Goal: Transaction & Acquisition: Purchase product/service

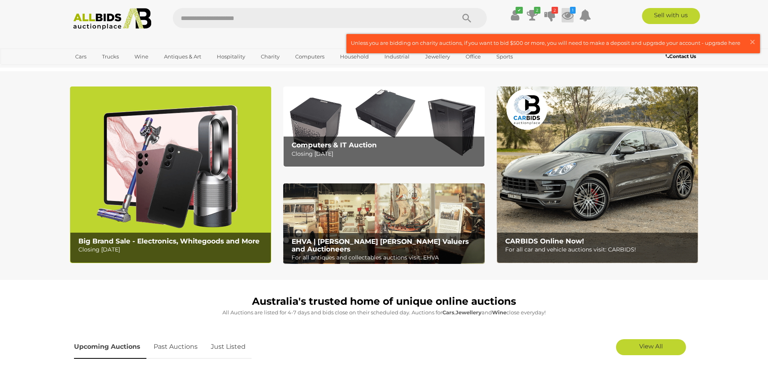
click at [572, 13] on icon "1" at bounding box center [573, 10] width 6 height 7
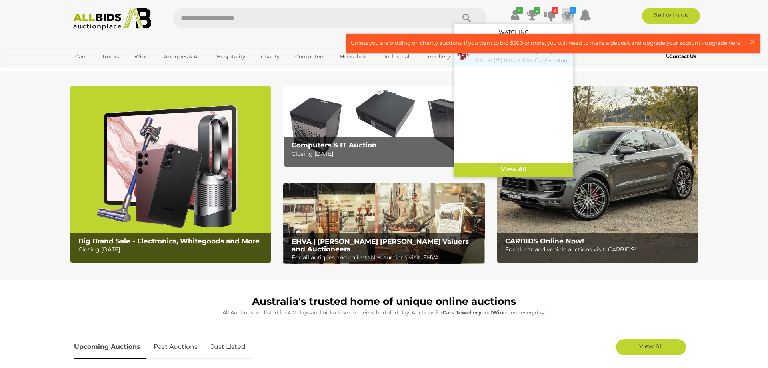
click at [547, 61] on small "Garnet (25) Natural Oval Cut Gemstones, 41.15ct" at bounding box center [523, 60] width 95 height 9
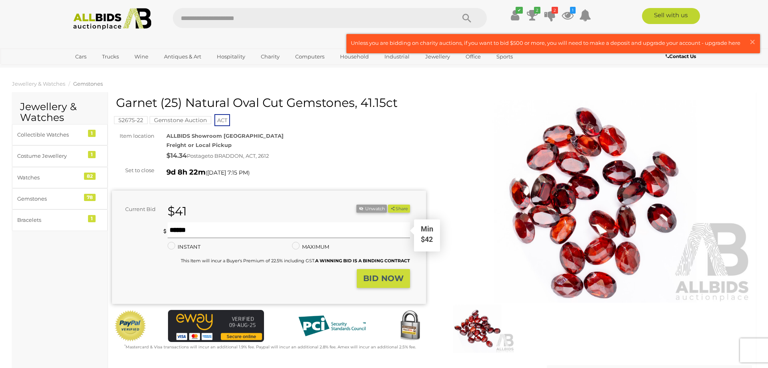
click at [244, 228] on input "text" at bounding box center [289, 230] width 242 height 16
type input "***"
click at [536, 14] on icon at bounding box center [532, 15] width 11 height 14
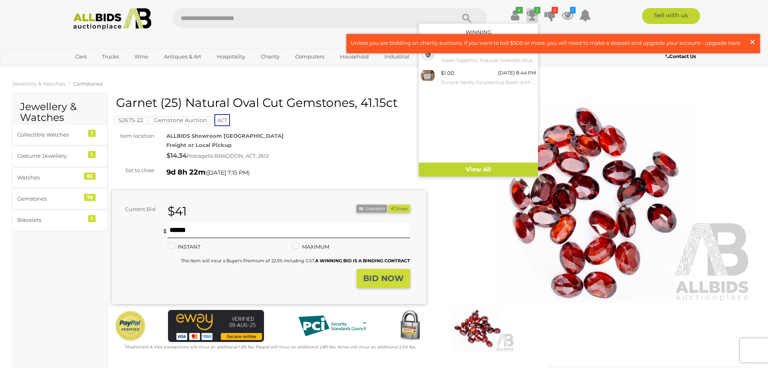
click at [752, 40] on span "×" at bounding box center [752, 42] width 7 height 16
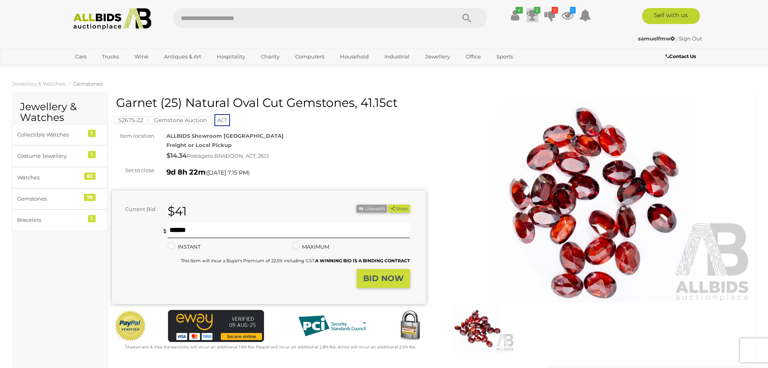
click at [532, 14] on icon at bounding box center [532, 15] width 11 height 14
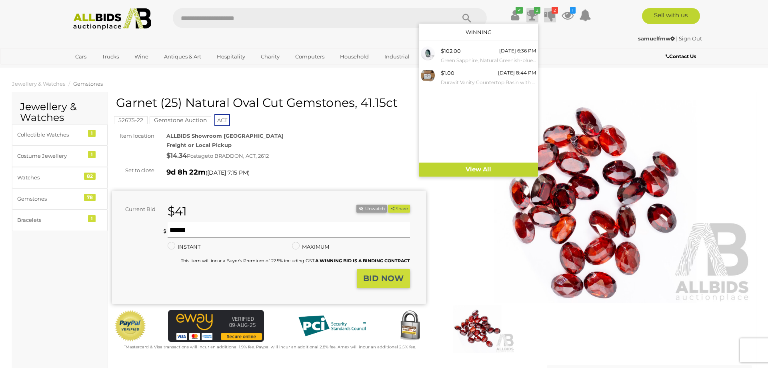
click at [553, 19] on icon at bounding box center [550, 15] width 11 height 14
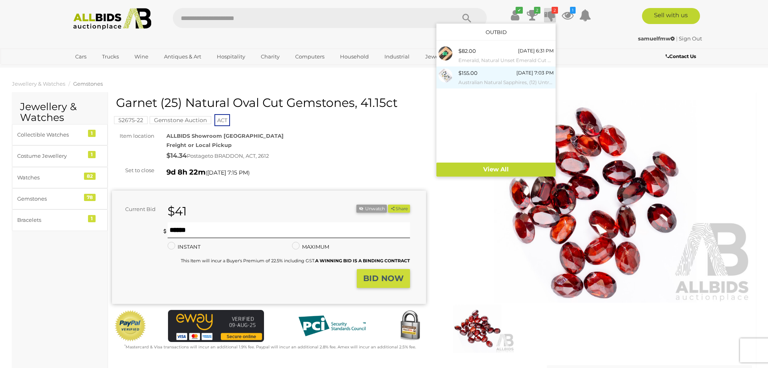
click at [501, 78] on div "$155.00 19/08/2025 7:03 PM Australian Natural Sapphires, (12) Untreated Oval Cu…" at bounding box center [506, 77] width 95 height 18
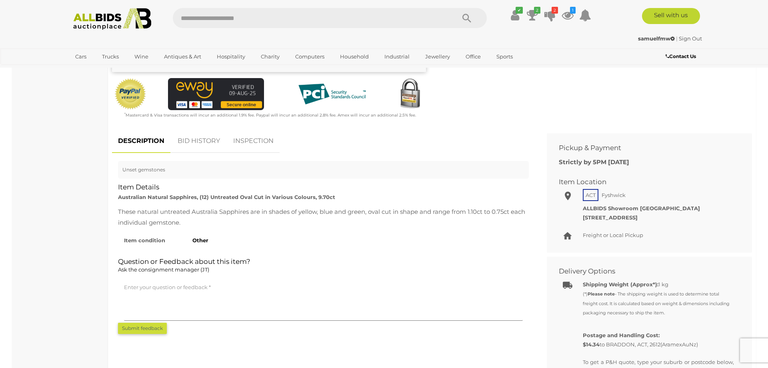
scroll to position [41, 0]
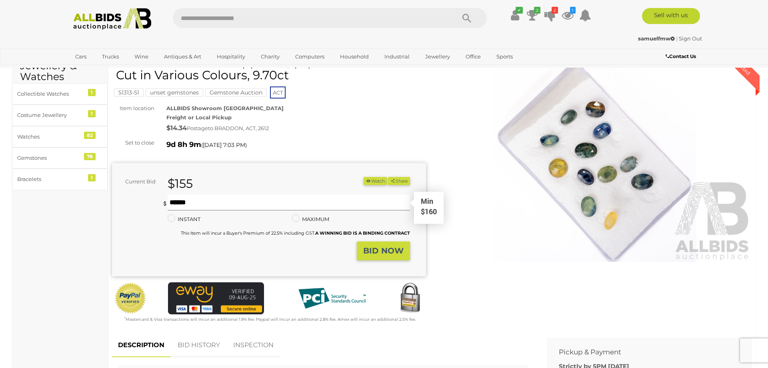
click at [252, 201] on input "text" at bounding box center [289, 202] width 242 height 16
type input "***"
click at [378, 251] on strong "BID NOW" at bounding box center [383, 251] width 40 height 10
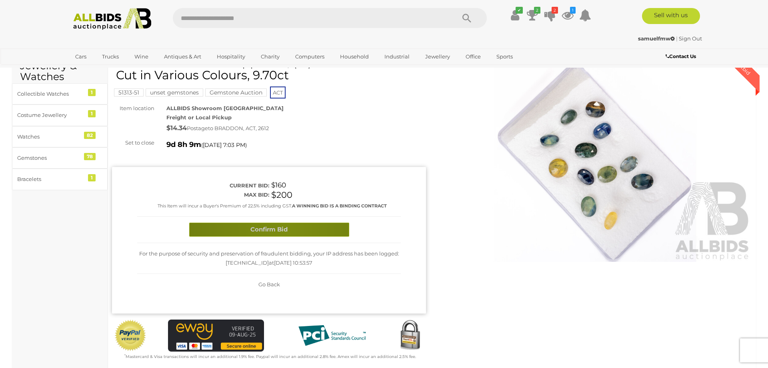
click at [286, 233] on button "Confirm Bid" at bounding box center [269, 229] width 160 height 14
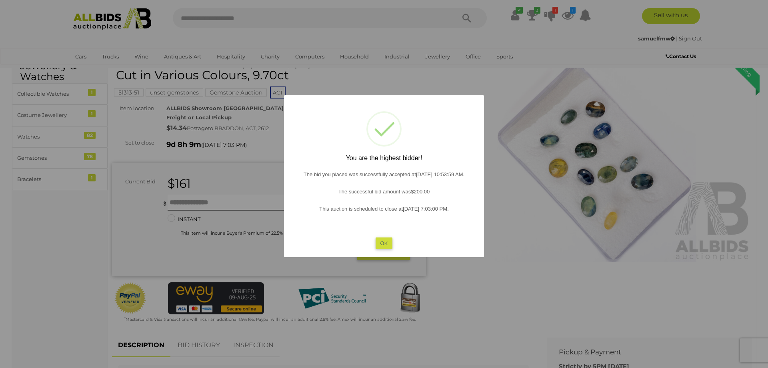
click at [380, 243] on button "OK" at bounding box center [384, 243] width 17 height 12
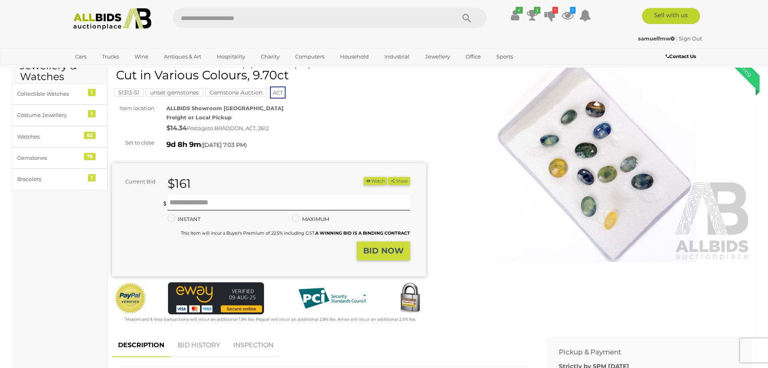
click at [373, 105] on div "ALLBIDS Showroom Fyshwick Freight or Local Pickup $14.34 Postage to BRADDON, AC…" at bounding box center [296, 119] width 272 height 30
click at [535, 21] on icon at bounding box center [532, 15] width 11 height 14
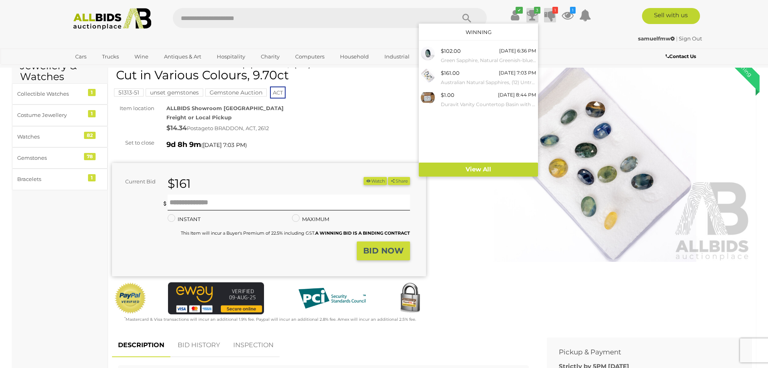
click at [553, 13] on icon "1" at bounding box center [556, 10] width 6 height 7
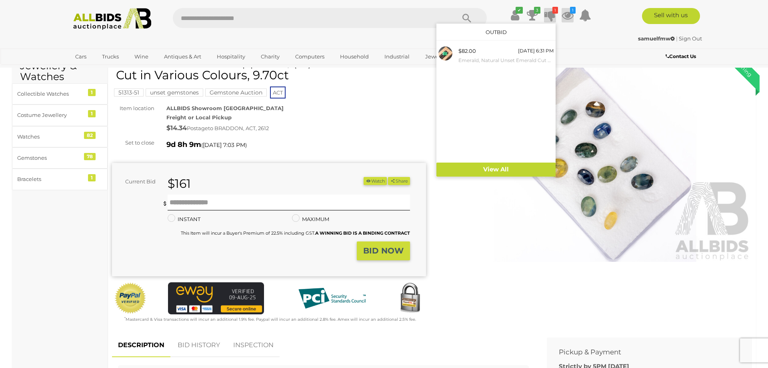
click at [570, 13] on icon at bounding box center [568, 15] width 12 height 14
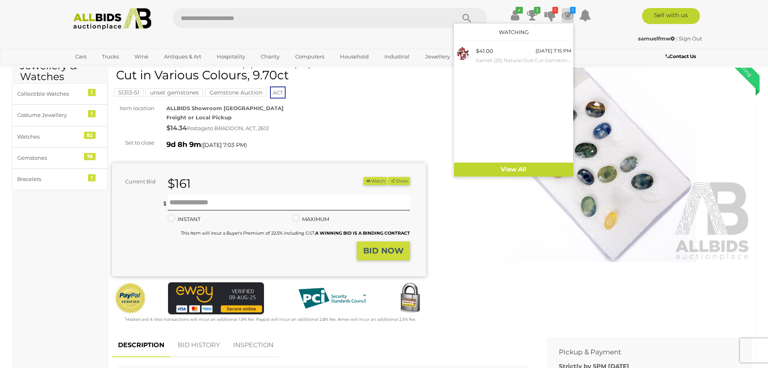
click at [370, 100] on div "Australian Natural Sapphires, (12) Untreated Oval Cut in Various Colours, 9.70c…" at bounding box center [269, 189] width 314 height 268
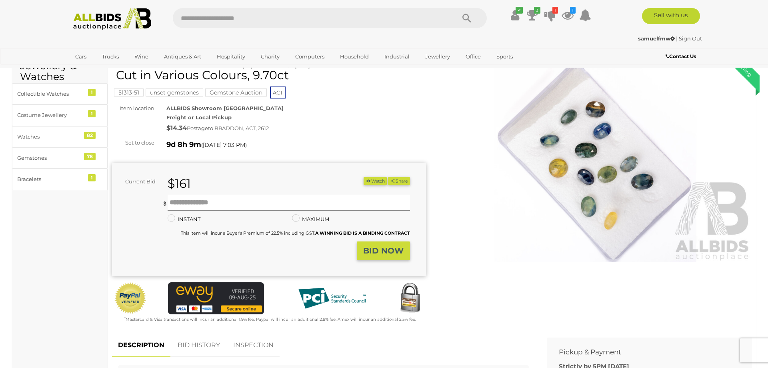
scroll to position [0, 0]
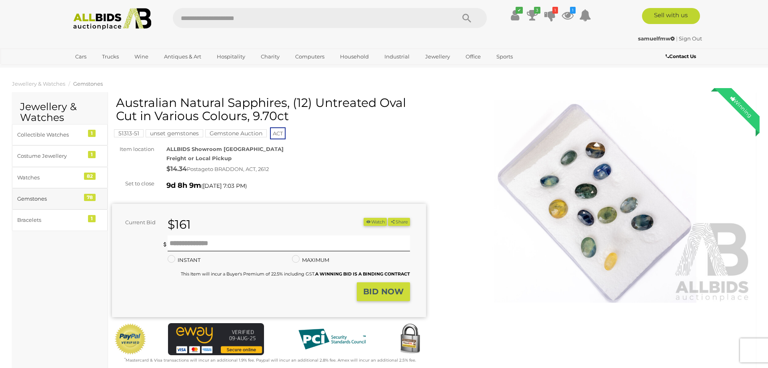
click at [52, 201] on div "Gemstones" at bounding box center [50, 198] width 66 height 9
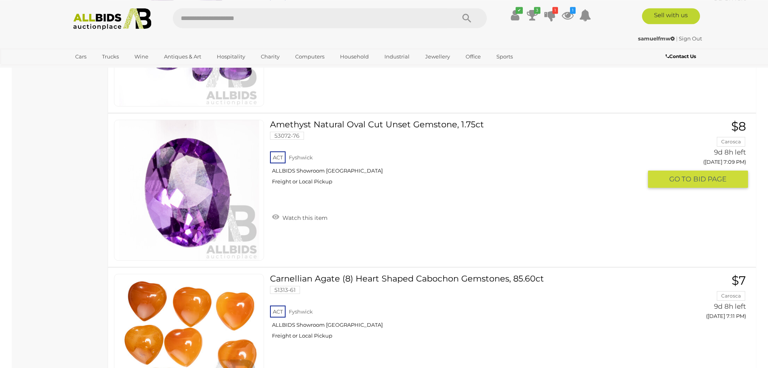
scroll to position [6336, 0]
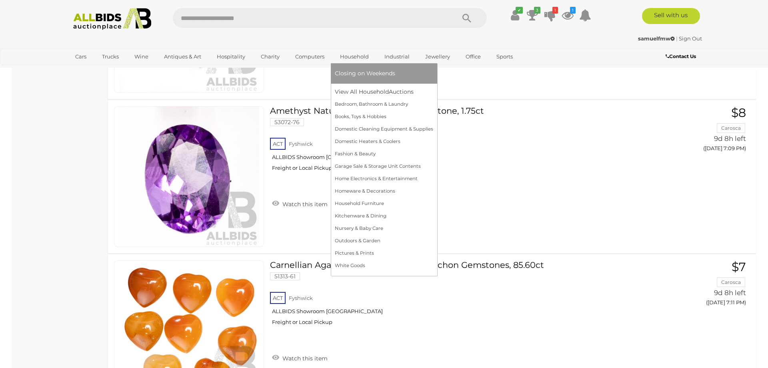
click at [355, 56] on link "Household" at bounding box center [354, 56] width 39 height 13
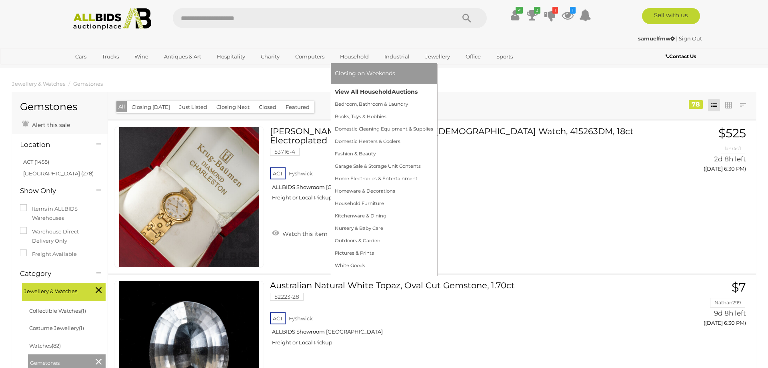
click at [380, 90] on link "View All Household Auctions" at bounding box center [384, 92] width 98 height 12
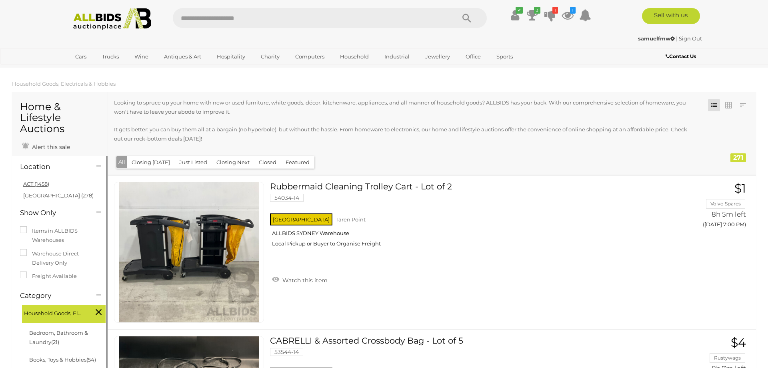
click at [40, 184] on link "ACT (1458)" at bounding box center [36, 183] width 26 height 6
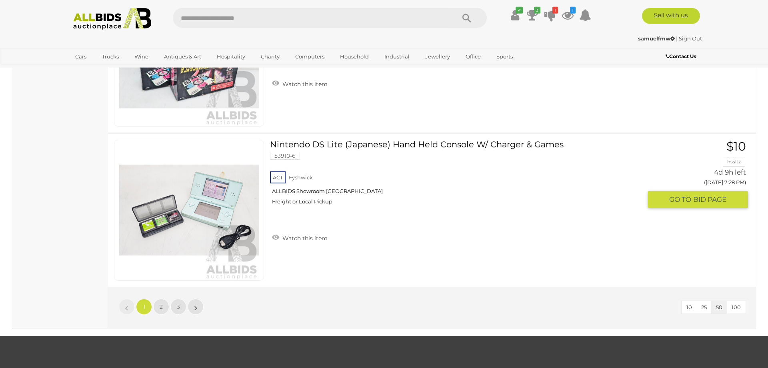
scroll to position [7632, 0]
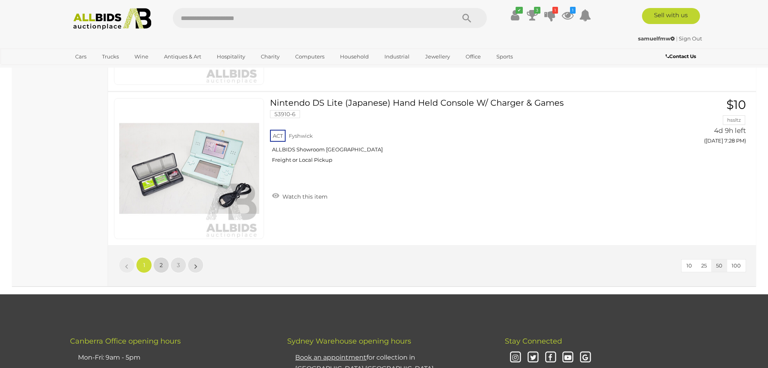
click at [164, 262] on link "2" at bounding box center [161, 265] width 16 height 16
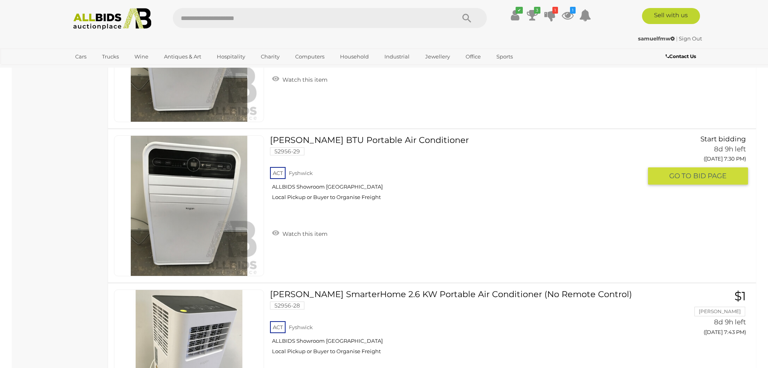
scroll to position [7645, 0]
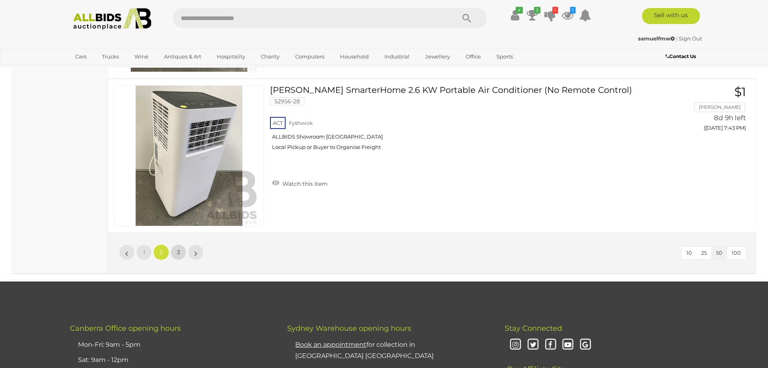
click at [182, 254] on link "3" at bounding box center [178, 252] width 16 height 16
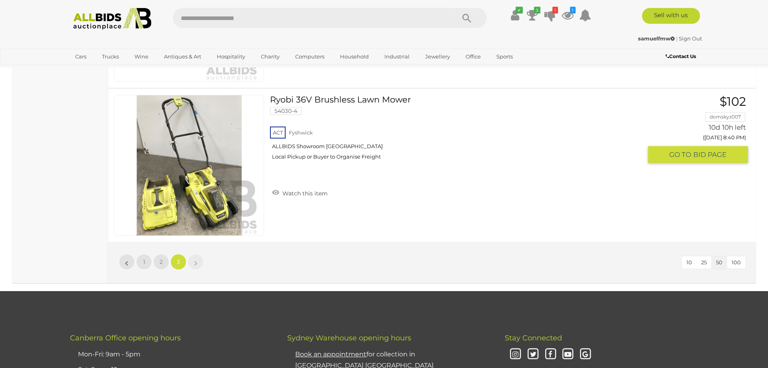
scroll to position [3645, 0]
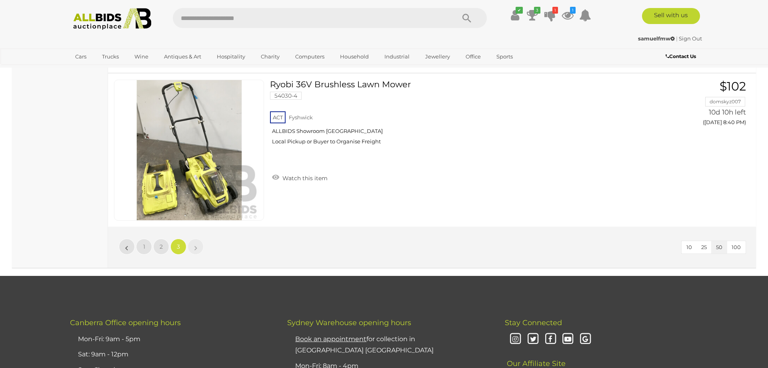
click at [199, 248] on link "»" at bounding box center [196, 246] width 16 height 16
click at [192, 246] on link "»" at bounding box center [196, 246] width 16 height 16
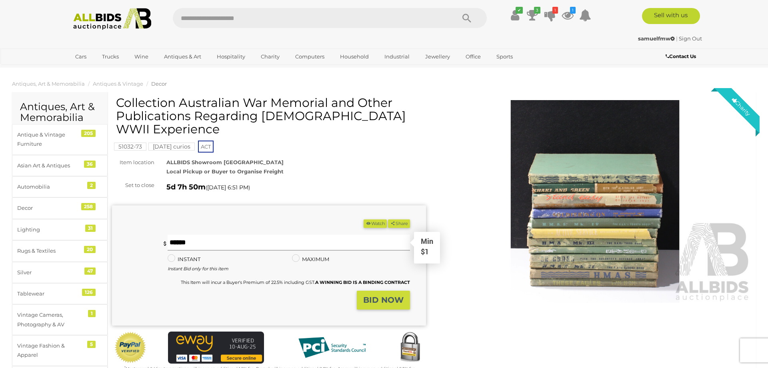
click at [253, 244] on input "text" at bounding box center [289, 242] width 242 height 16
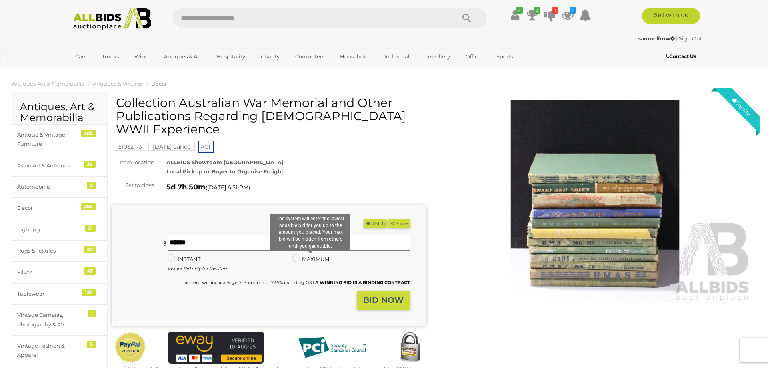
click at [311, 259] on label "MAXIMUM" at bounding box center [310, 258] width 37 height 9
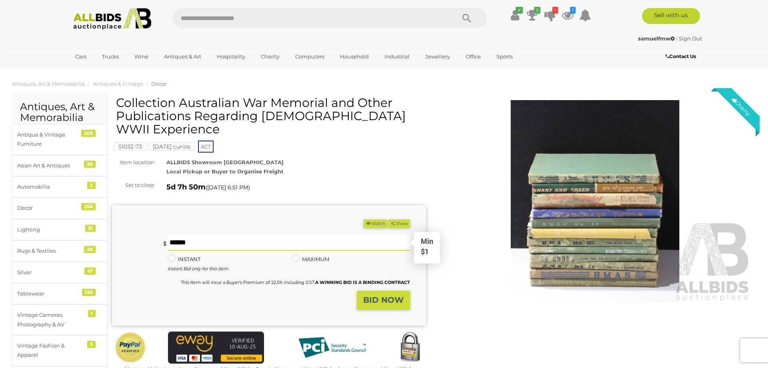
drag, startPoint x: 210, startPoint y: 238, endPoint x: 152, endPoint y: 240, distance: 58.5
click at [168, 240] on input "*" at bounding box center [289, 242] width 242 height 16
type input "*"
click at [394, 294] on button "BID NOW" at bounding box center [383, 299] width 53 height 19
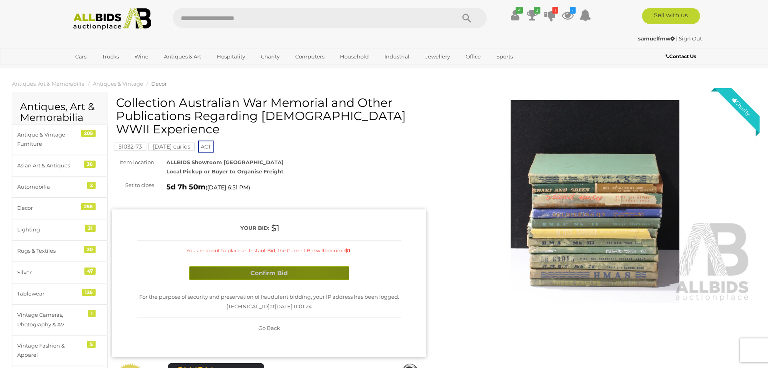
click at [312, 269] on button "Confirm Bid" at bounding box center [269, 273] width 160 height 14
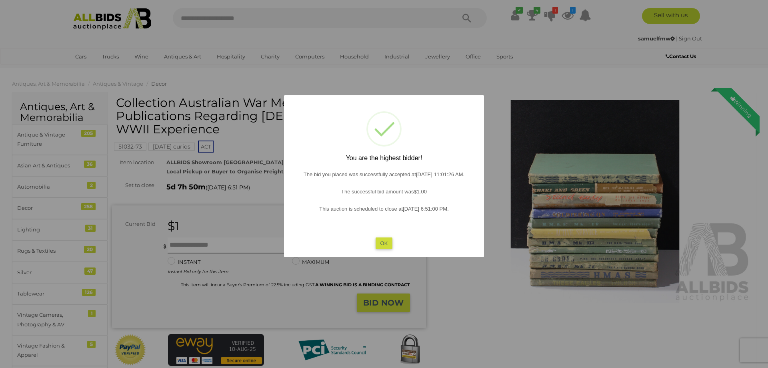
click at [383, 238] on button "OK" at bounding box center [384, 243] width 17 height 12
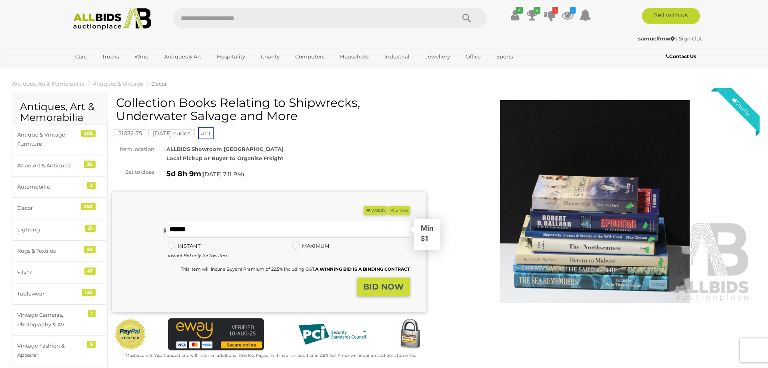
click at [254, 226] on input "text" at bounding box center [289, 229] width 242 height 16
type input "*"
click at [386, 290] on strong "BID NOW" at bounding box center [383, 287] width 40 height 10
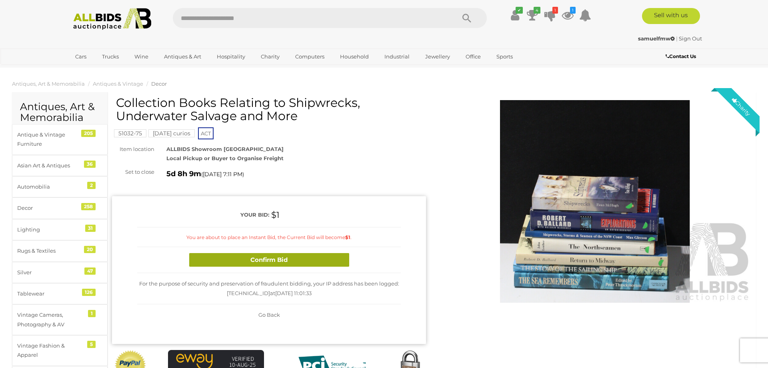
click at [275, 264] on button "Confirm Bid" at bounding box center [269, 260] width 160 height 14
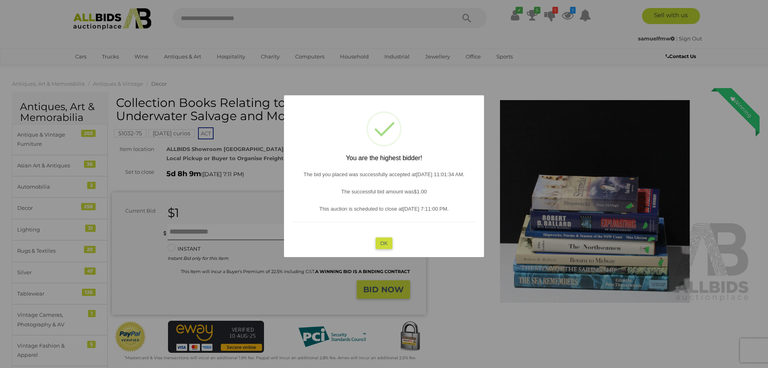
click at [386, 241] on button "OK" at bounding box center [384, 243] width 17 height 12
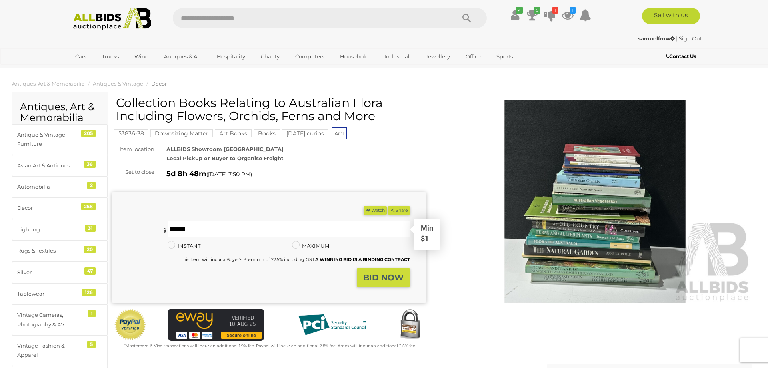
click at [264, 225] on input "text" at bounding box center [289, 229] width 242 height 16
type input "*"
click at [249, 218] on form "(Min $1) Share" at bounding box center [261, 246] width 286 height 80
click at [252, 228] on input "*" at bounding box center [289, 229] width 242 height 16
type input "*"
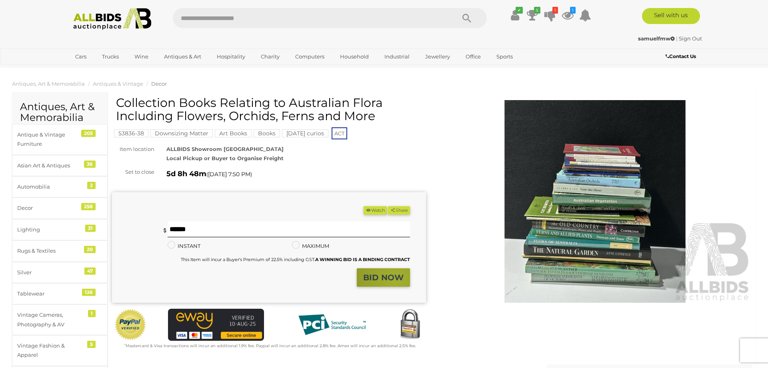
click at [396, 279] on strong "BID NOW" at bounding box center [383, 277] width 40 height 10
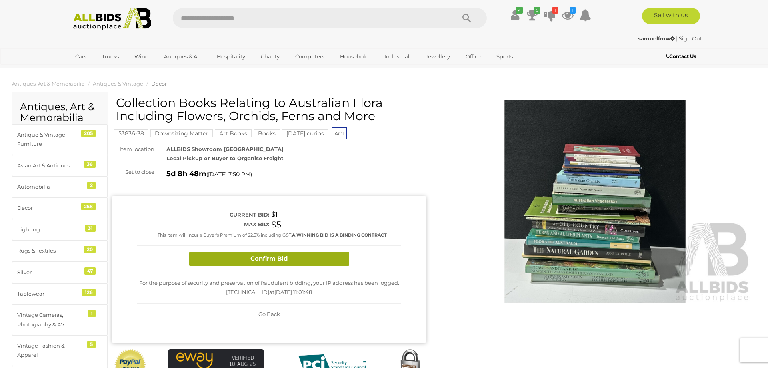
click at [301, 260] on button "Confirm Bid" at bounding box center [269, 259] width 160 height 14
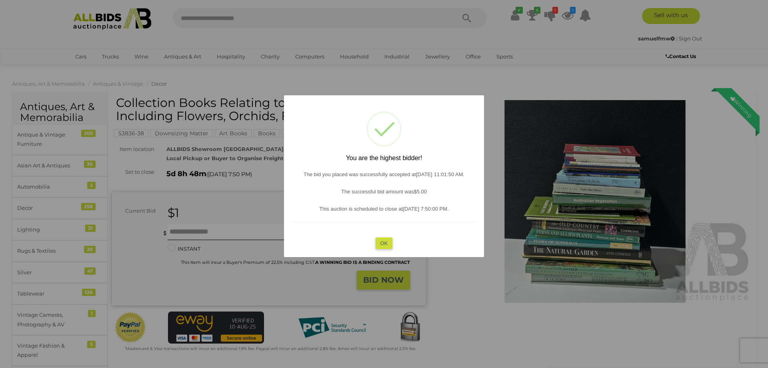
click at [385, 237] on button "OK" at bounding box center [384, 243] width 17 height 12
